Goal: Information Seeking & Learning: Learn about a topic

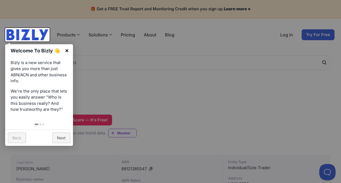
click at [68, 49] on link "×" at bounding box center [67, 50] width 12 height 12
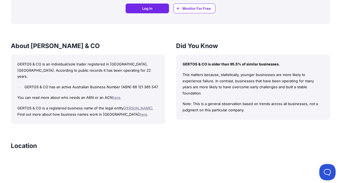
scroll to position [462, 0]
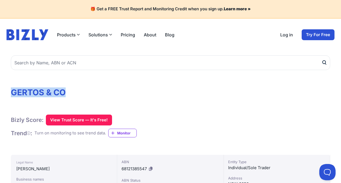
drag, startPoint x: 75, startPoint y: 94, endPoint x: 6, endPoint y: 93, distance: 69.0
drag, startPoint x: 6, startPoint y: 93, endPoint x: 28, endPoint y: 92, distance: 22.3
copy h1 "GERTOS & CO"
